Goal: Task Accomplishment & Management: Complete application form

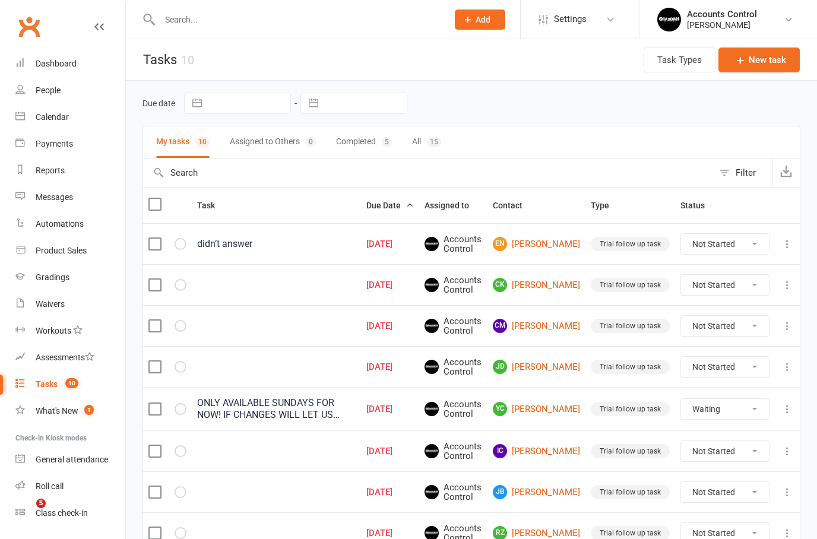
select select "waiting"
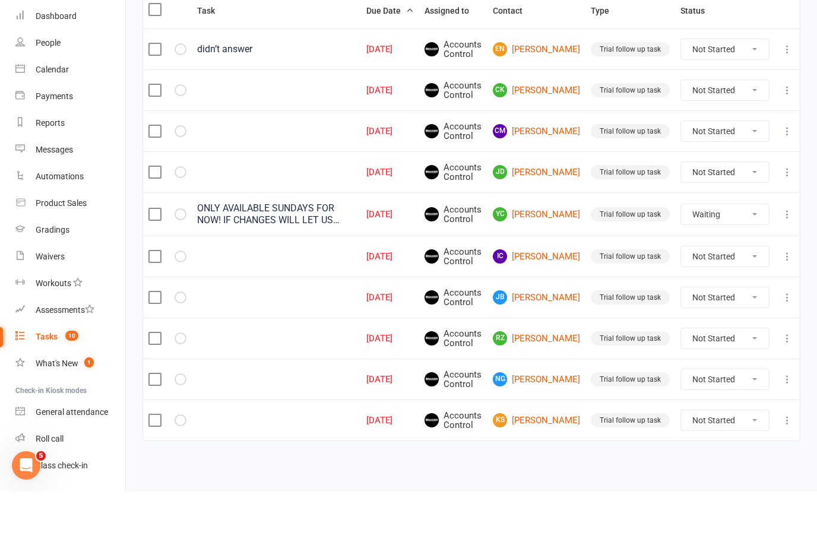
scroll to position [156, 0]
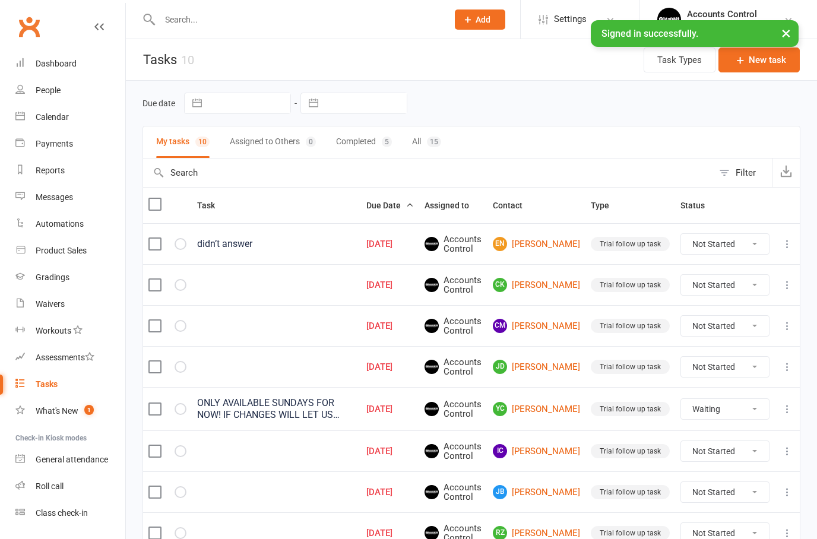
select select "waiting"
click at [772, 34] on div "Signed in successfully. ×" at bounding box center [695, 33] width 208 height 27
click at [781, 24] on button "×" at bounding box center [785, 33] width 21 height 26
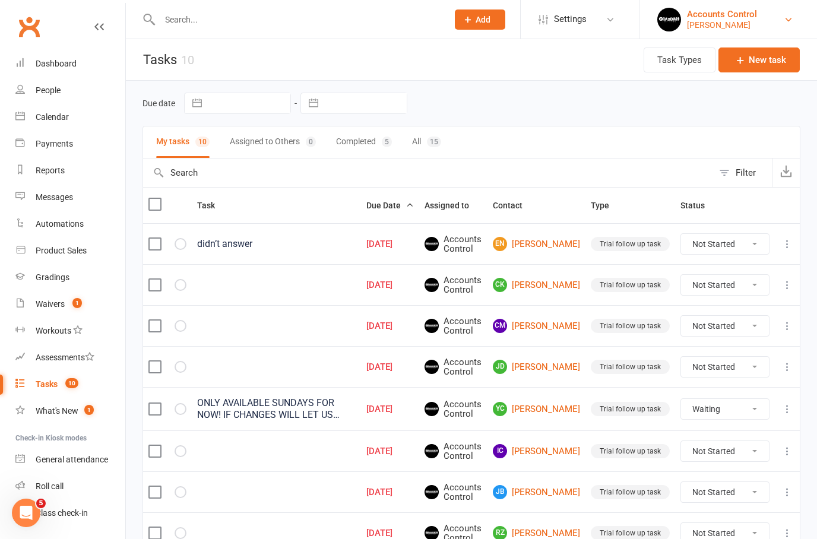
click at [757, 22] on div "Braddah Jiu Jitsu Maroubra" at bounding box center [722, 25] width 70 height 11
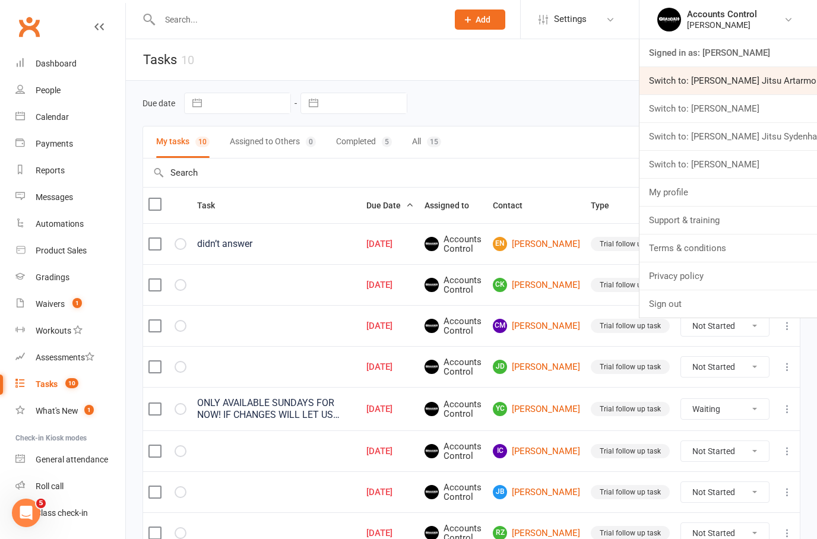
click at [773, 77] on link "Switch to: Braddah Jiu Jitsu Artarmon" at bounding box center [728, 80] width 178 height 27
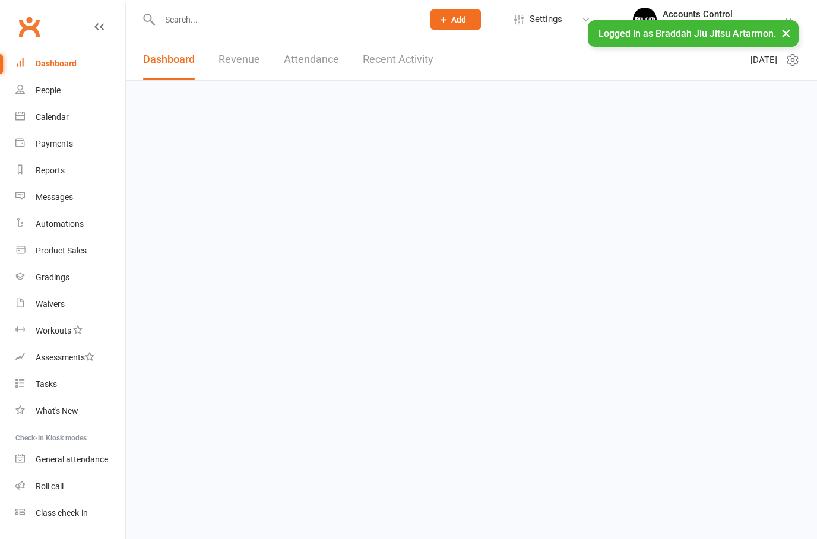
click at [253, 19] on input "text" at bounding box center [285, 19] width 259 height 17
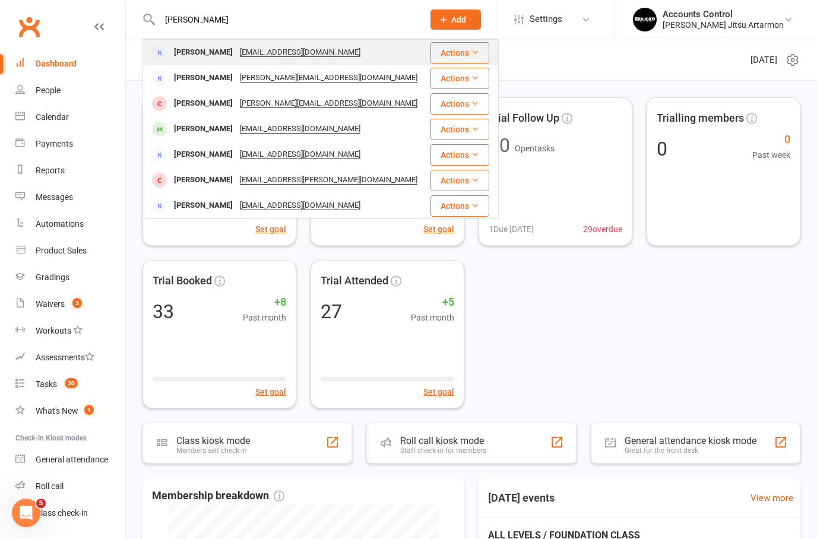
type input "[PERSON_NAME]"
click at [213, 53] on div "[PERSON_NAME]" at bounding box center [203, 52] width 66 height 17
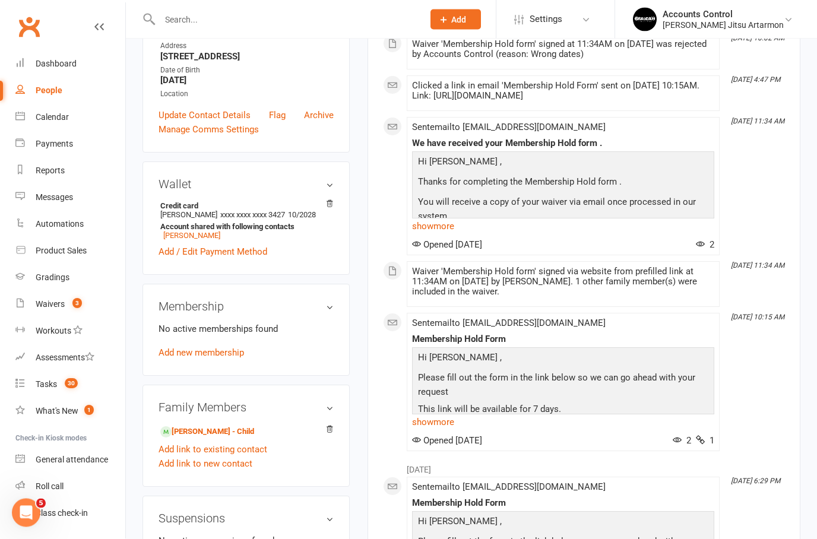
scroll to position [334, 0]
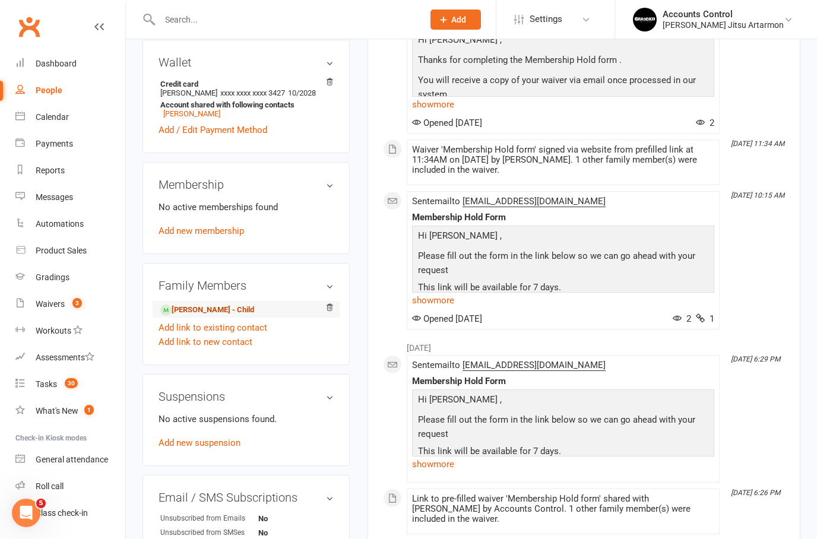
click at [209, 316] on link "[PERSON_NAME] - Child" at bounding box center [207, 310] width 94 height 12
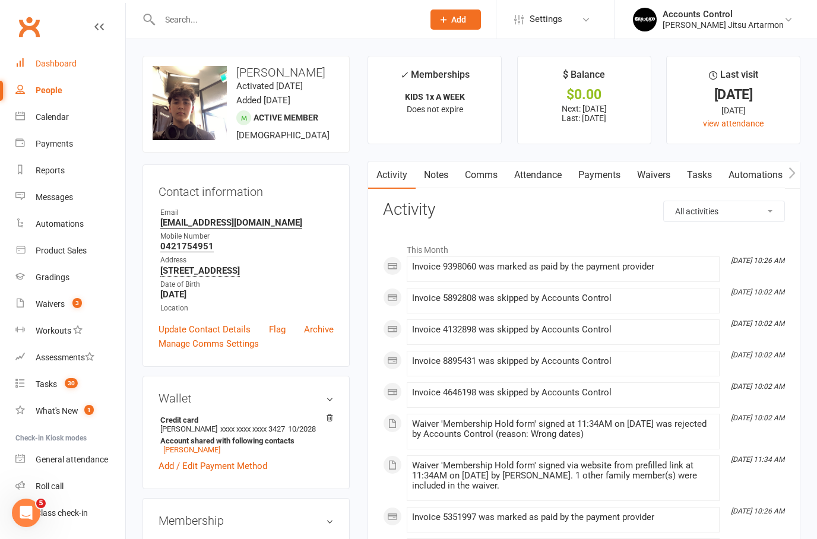
click at [56, 61] on div "Dashboard" at bounding box center [56, 63] width 41 height 9
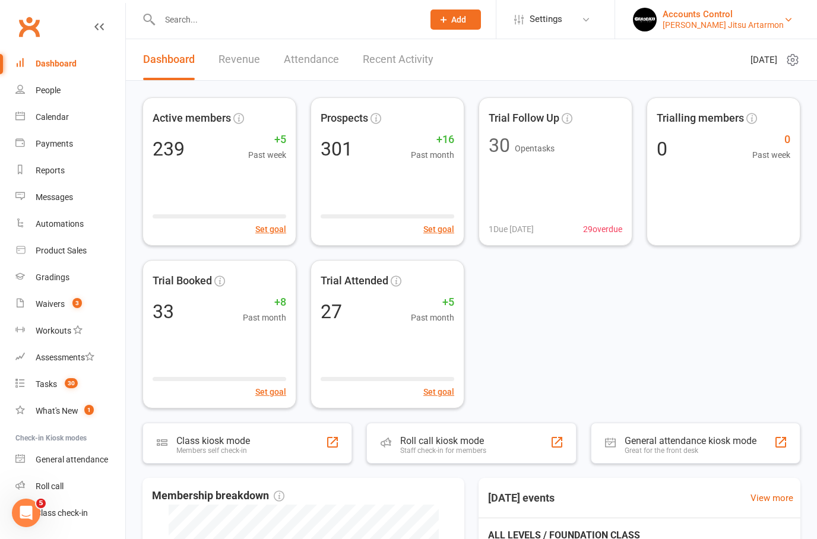
click at [762, 18] on div "Accounts Control" at bounding box center [723, 14] width 121 height 11
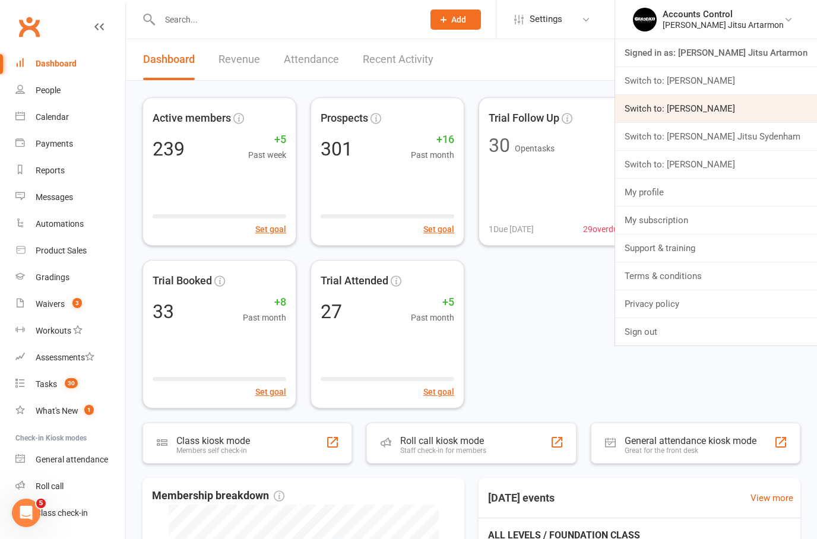
click at [792, 107] on link "Switch to: [PERSON_NAME]" at bounding box center [716, 108] width 202 height 27
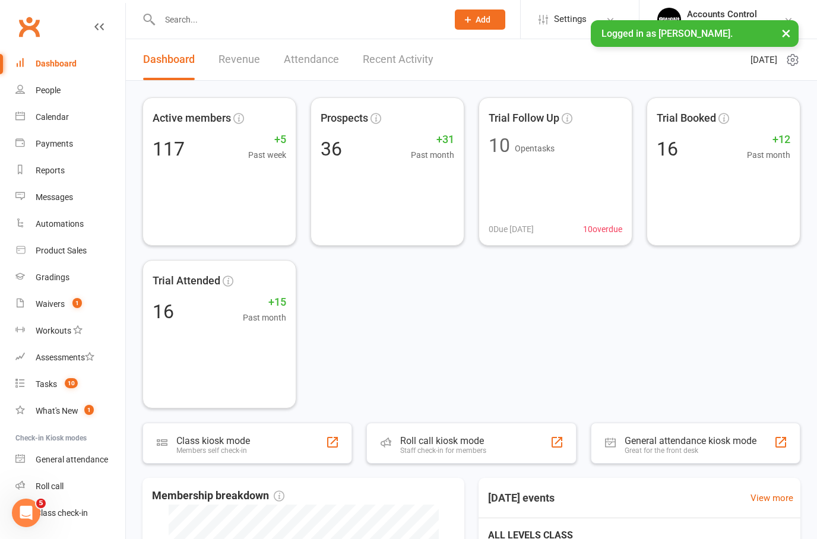
click at [302, 8] on div at bounding box center [290, 19] width 297 height 39
click at [218, 23] on input "text" at bounding box center [297, 19] width 283 height 17
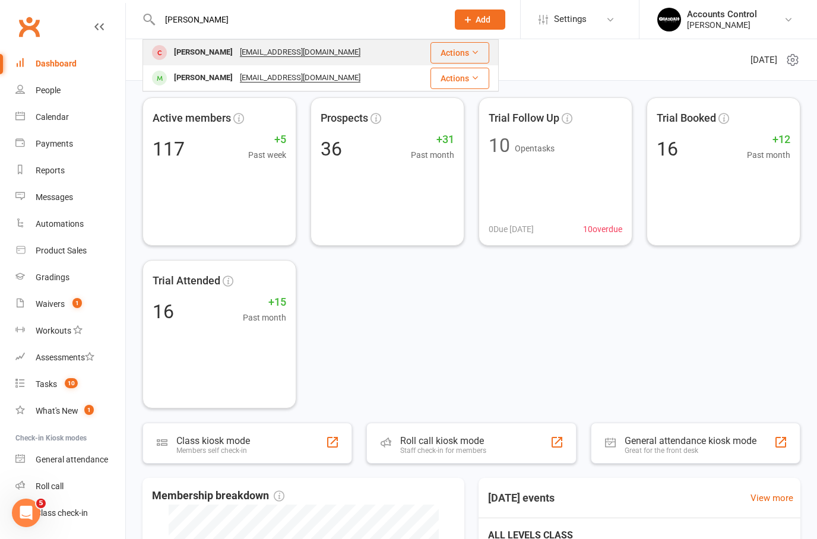
type input "DANIEL"
click at [198, 52] on div "Daniel O’Connell" at bounding box center [203, 52] width 66 height 17
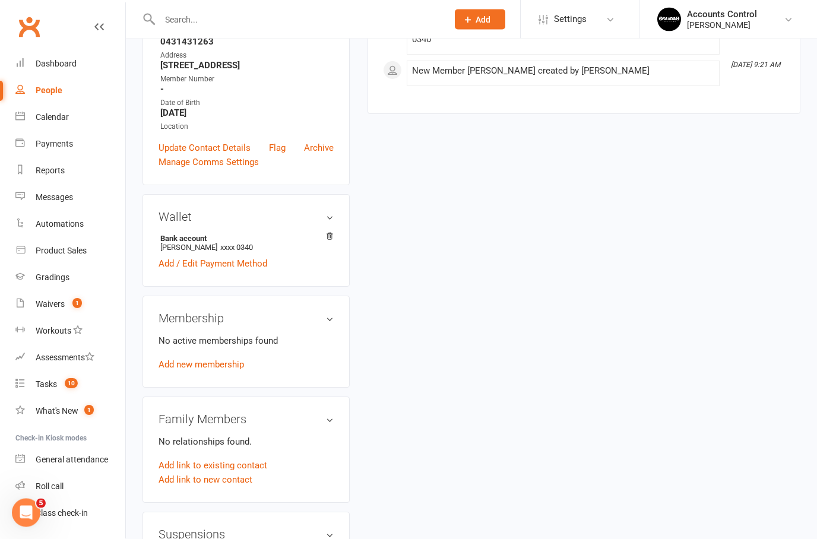
scroll to position [227, 0]
click at [206, 369] on link "Add new membership" at bounding box center [201, 364] width 85 height 11
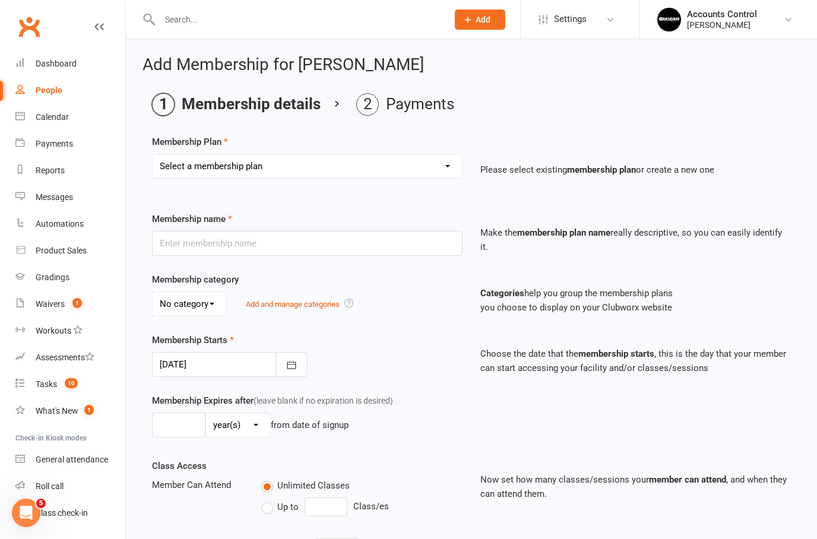
select select "13"
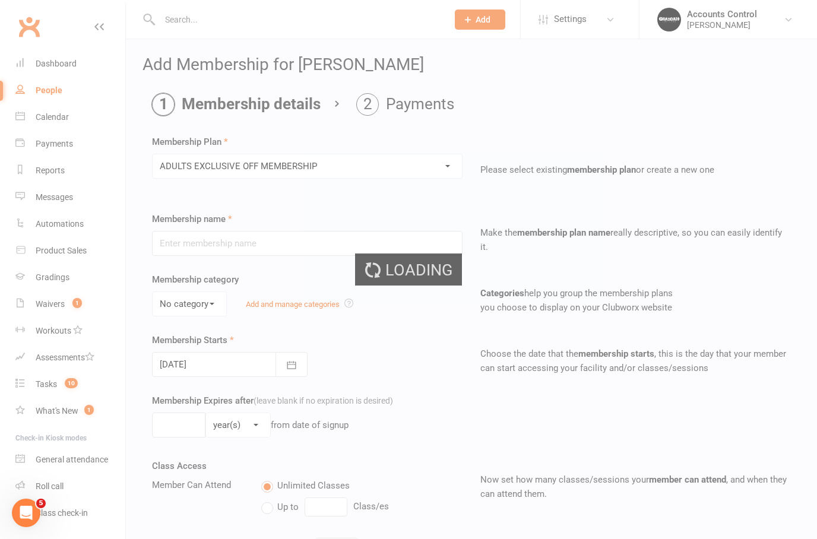
type input "ADULTS EXCLUSIVE OFF MEMBERSHIP"
select select "0"
type input "0"
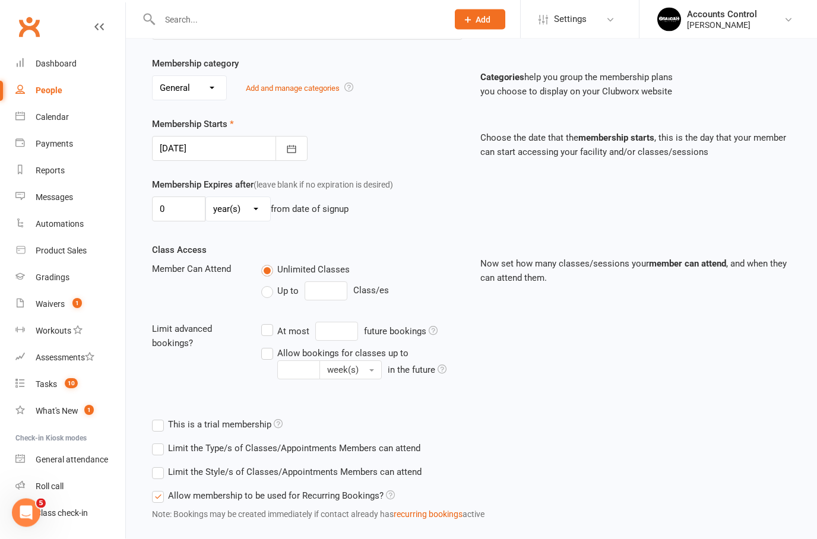
scroll to position [247, 0]
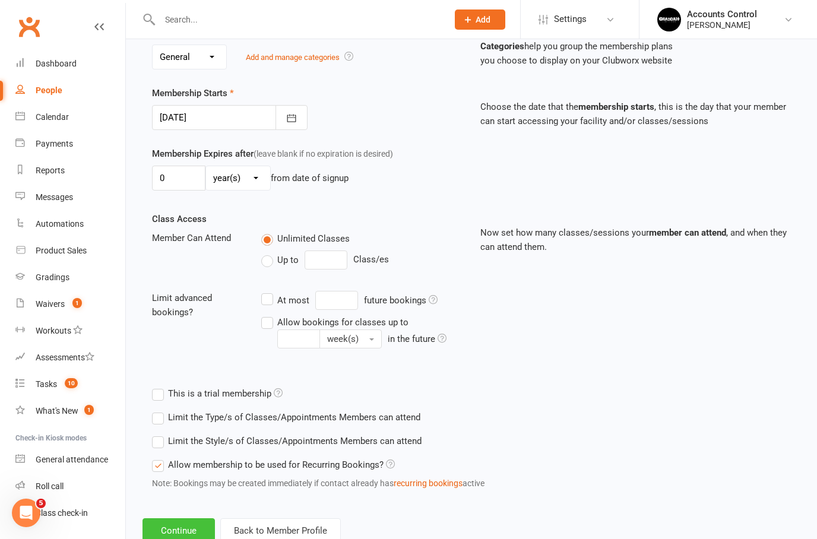
click at [190, 531] on button "Continue" at bounding box center [178, 530] width 72 height 25
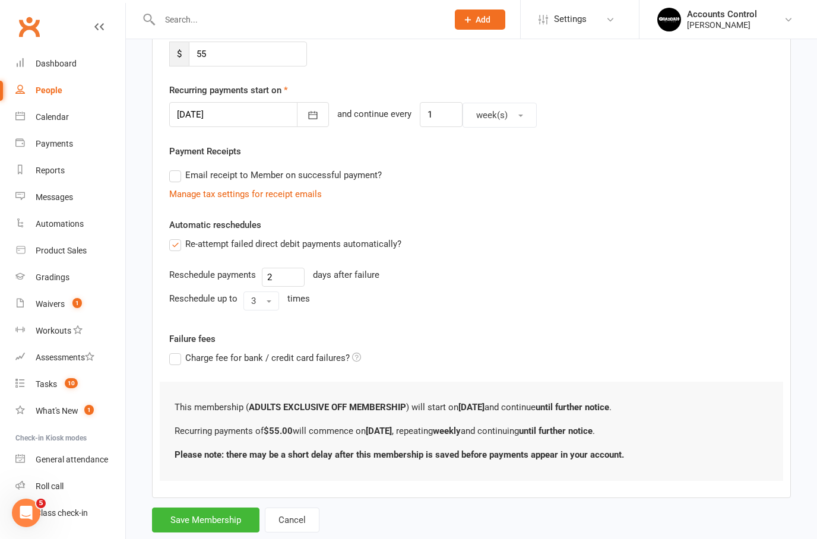
scroll to position [0, 0]
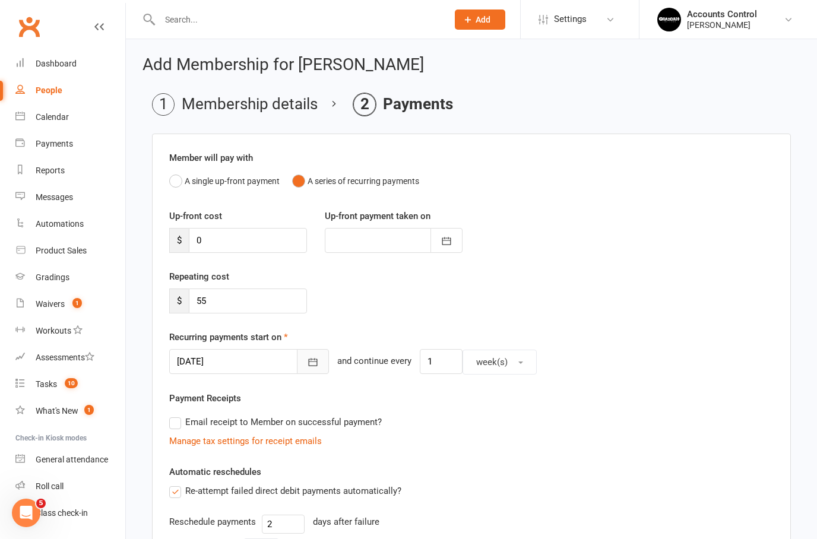
click at [304, 365] on button "button" at bounding box center [313, 361] width 32 height 25
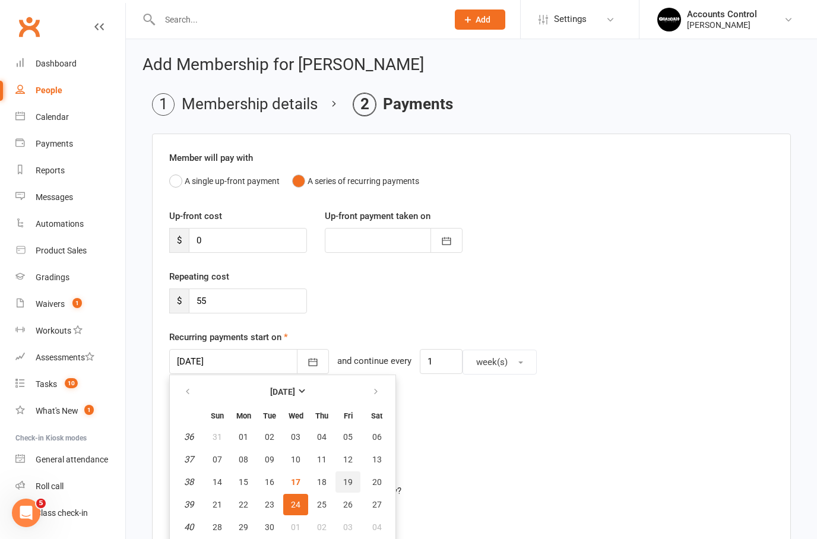
click at [350, 483] on span "19" at bounding box center [347, 481] width 9 height 9
type input "19 Sep 2025"
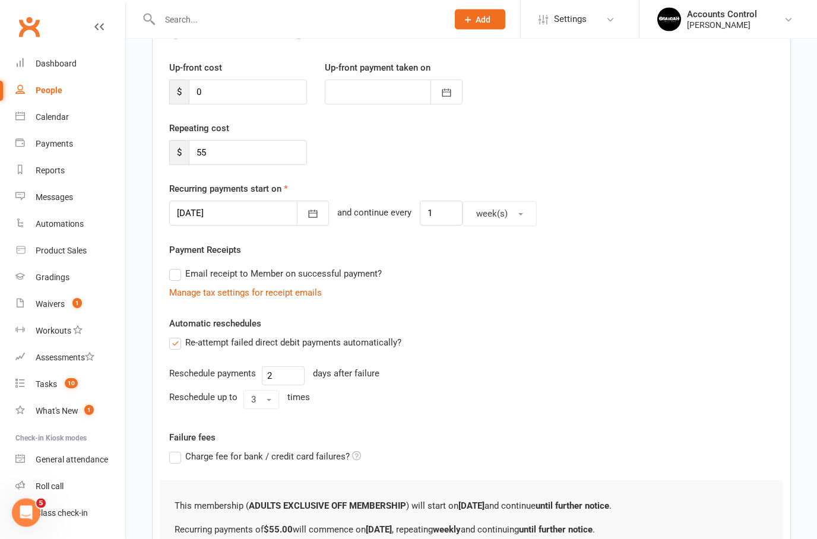
scroll to position [218, 0]
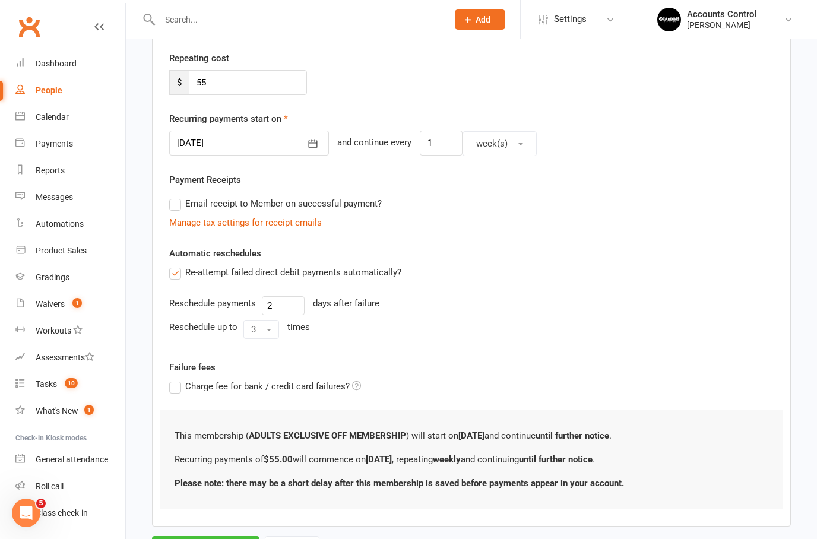
click at [227, 538] on button "Save Membership" at bounding box center [205, 548] width 107 height 25
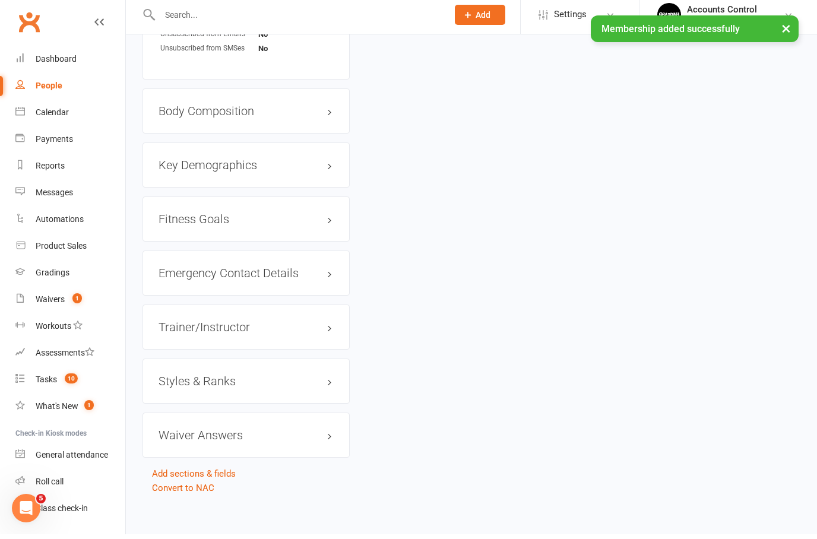
scroll to position [928, 0]
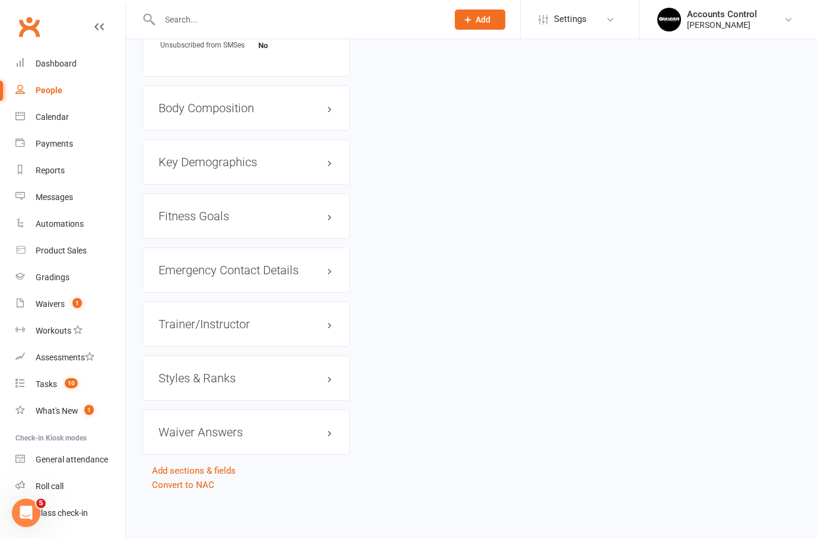
click at [331, 372] on h3 "Styles & Ranks" at bounding box center [246, 378] width 175 height 13
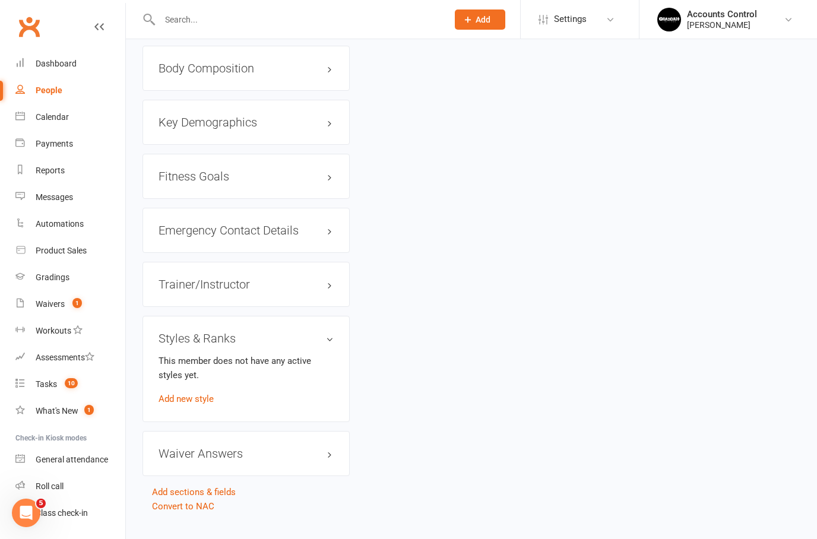
click at [332, 375] on div "Styles & Ranks This member does not have any active styles yet. Add new style" at bounding box center [245, 369] width 207 height 106
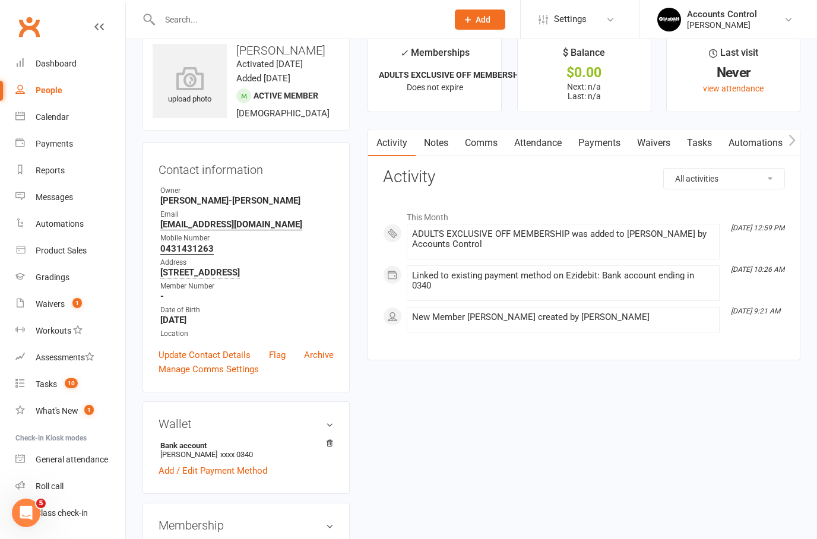
scroll to position [0, 0]
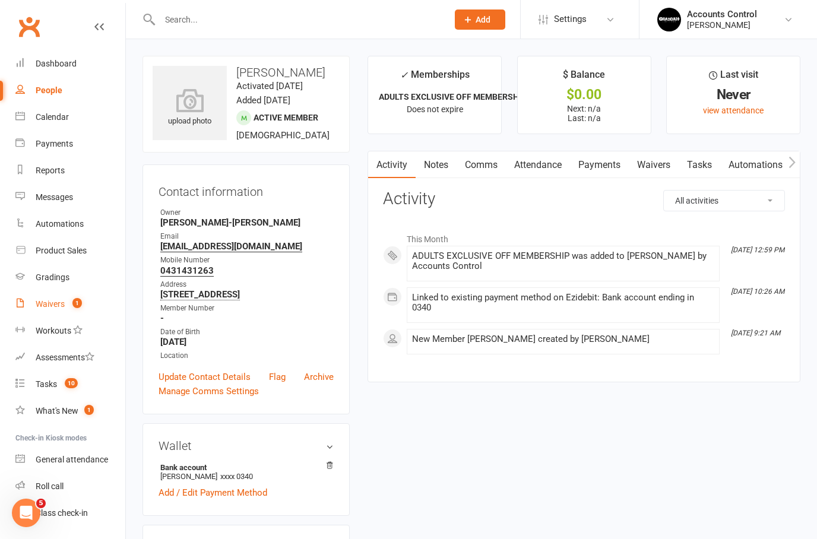
click at [57, 315] on link "Waivers 1" at bounding box center [70, 304] width 110 height 27
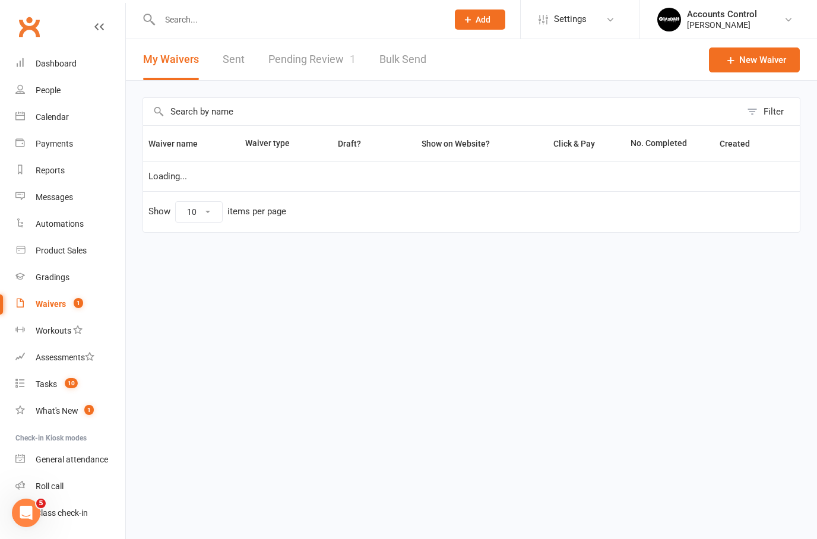
click at [309, 55] on link "Pending Review 1" at bounding box center [311, 59] width 87 height 41
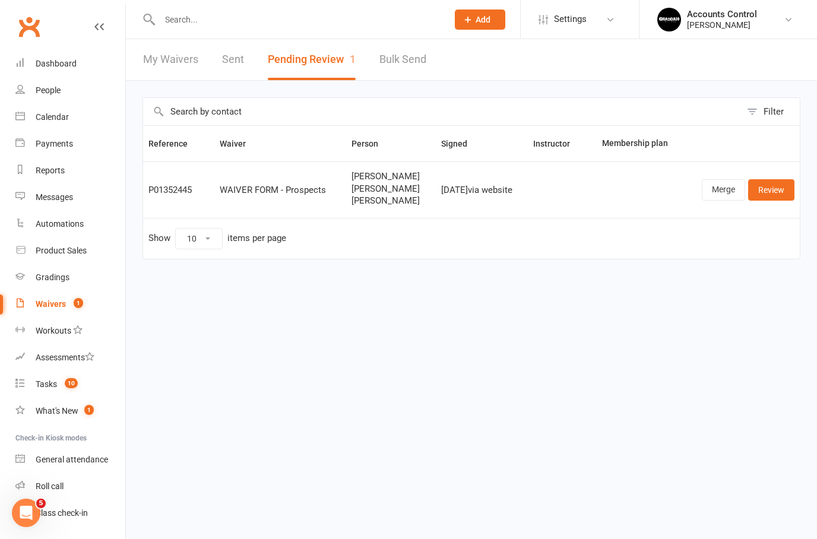
click at [780, 192] on link "Review" at bounding box center [771, 189] width 46 height 21
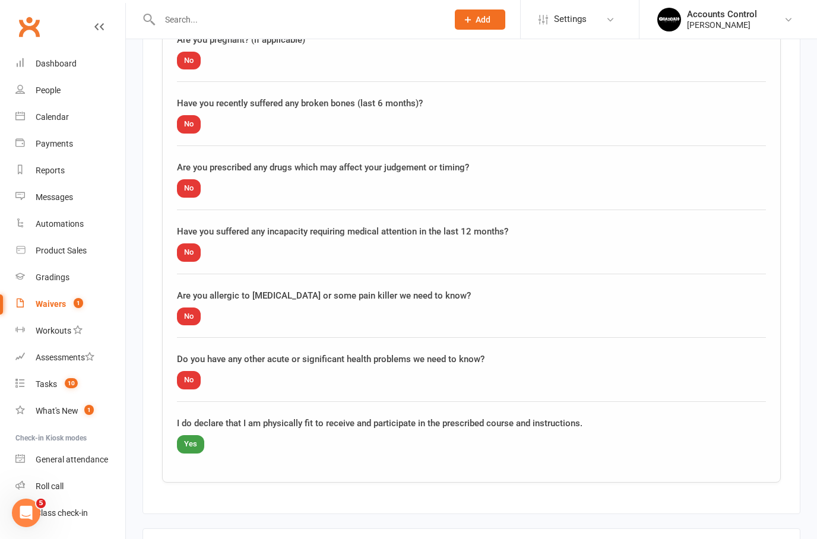
scroll to position [2161, 0]
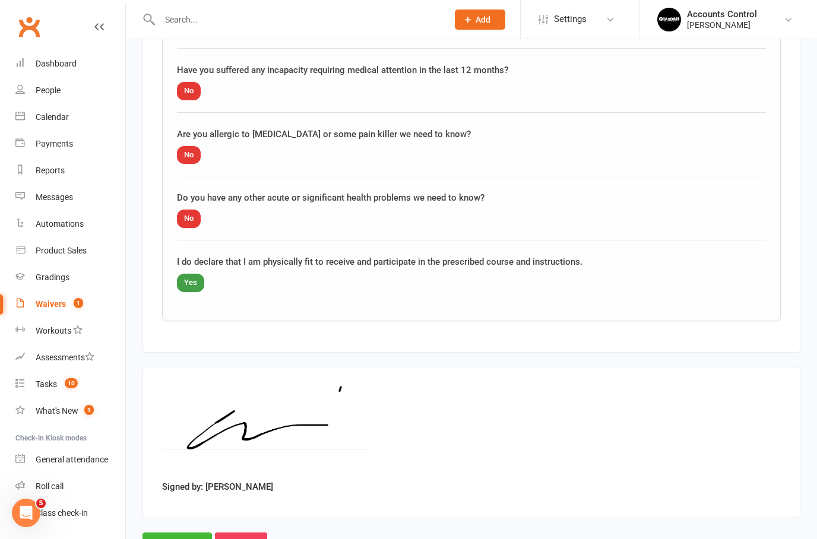
click at [175, 535] on input "Approve" at bounding box center [176, 545] width 69 height 25
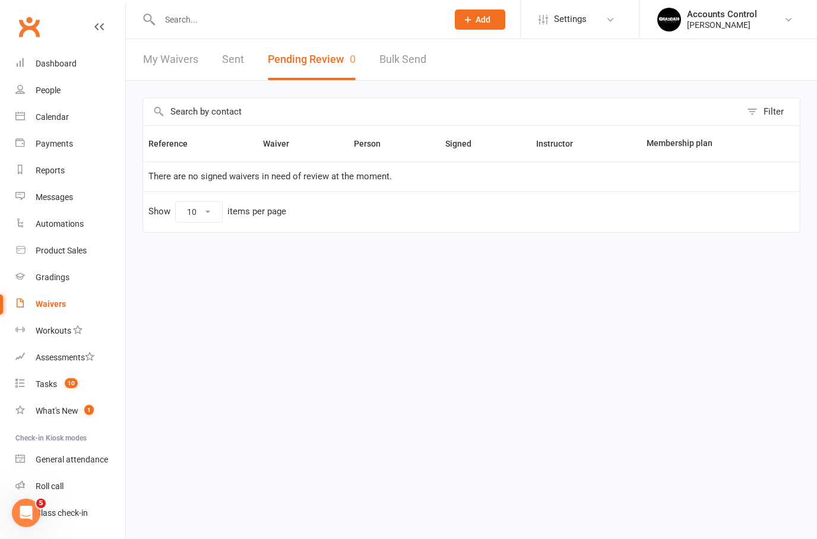
click at [53, 303] on div "Waivers" at bounding box center [51, 303] width 30 height 9
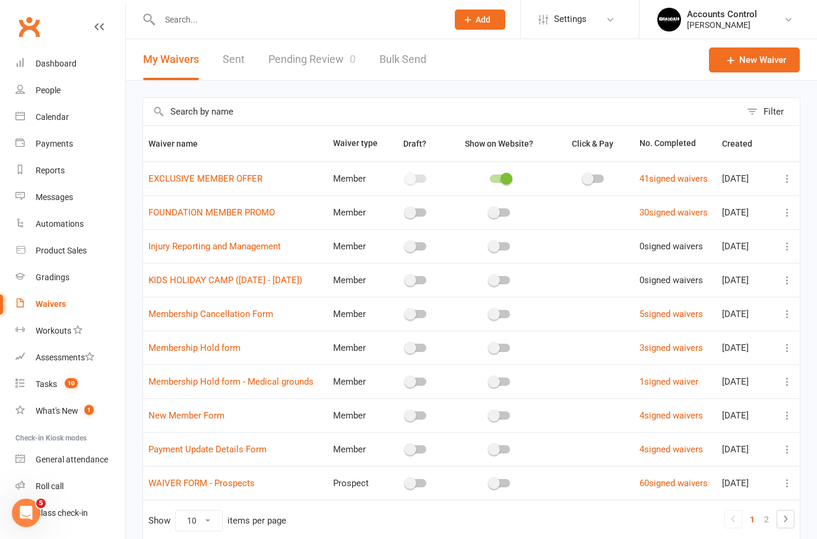
scroll to position [63, 0]
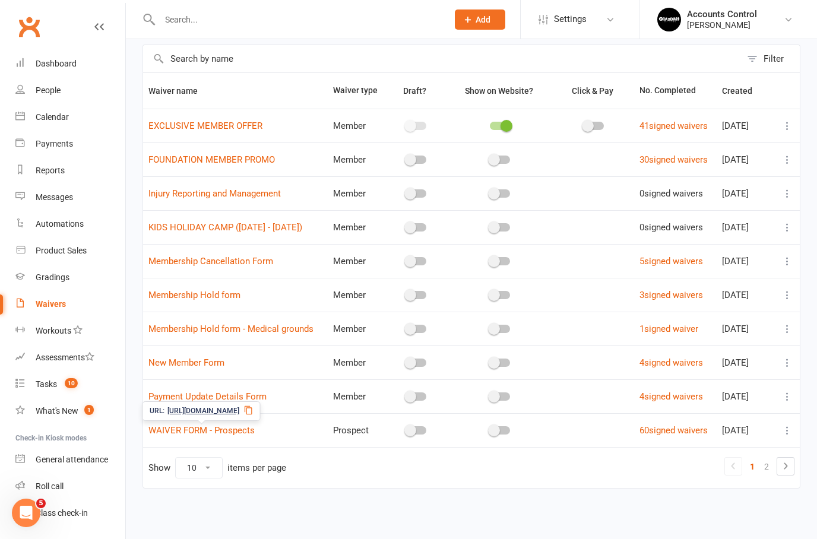
click at [254, 405] on icon at bounding box center [248, 409] width 9 height 9
